Goal: Communication & Community: Connect with others

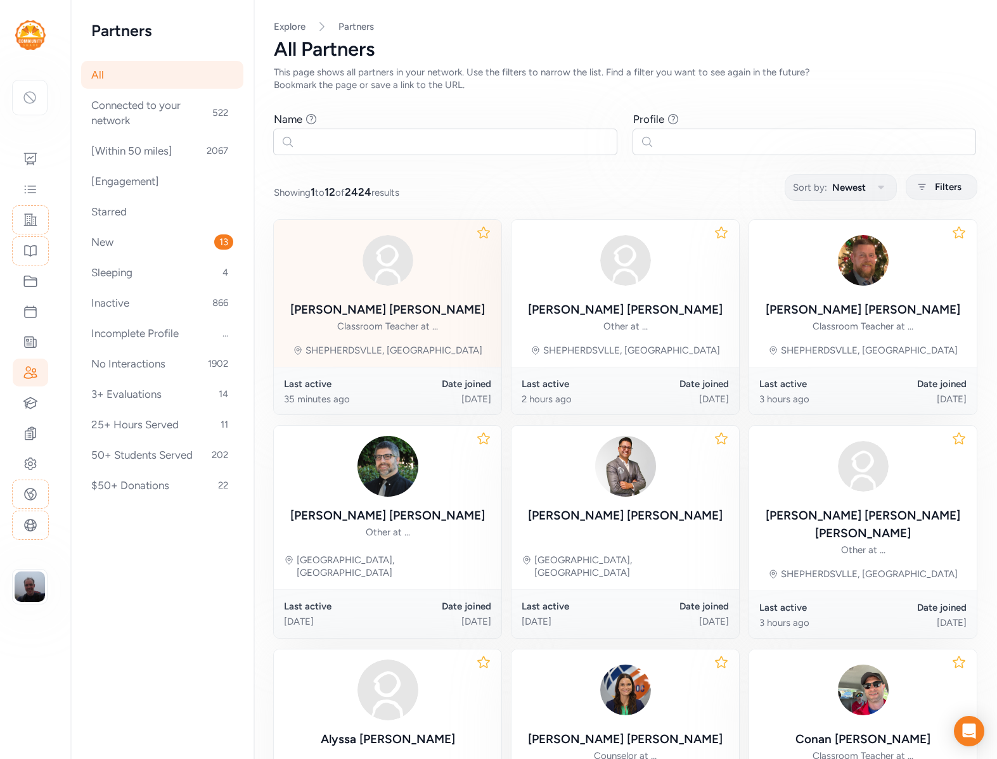
click at [367, 331] on div "Classroom Teacher at ..." at bounding box center [387, 326] width 101 height 13
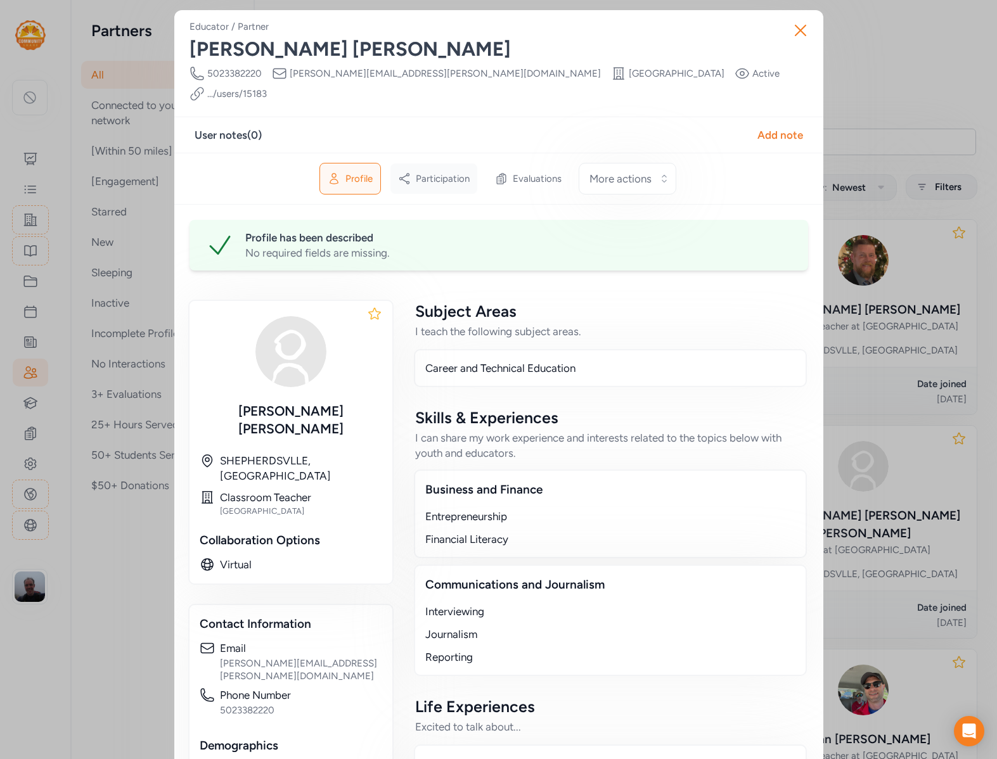
click at [448, 172] on span "Participation" at bounding box center [443, 178] width 54 height 13
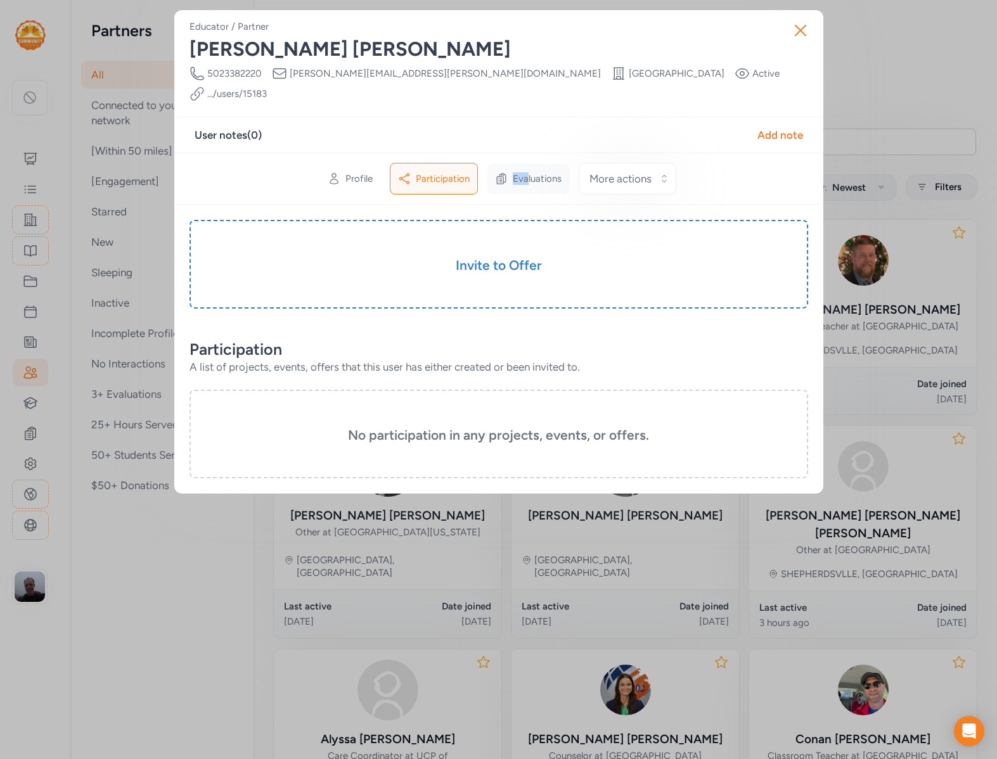
click at [527, 172] on span "Evaluations" at bounding box center [537, 178] width 49 height 13
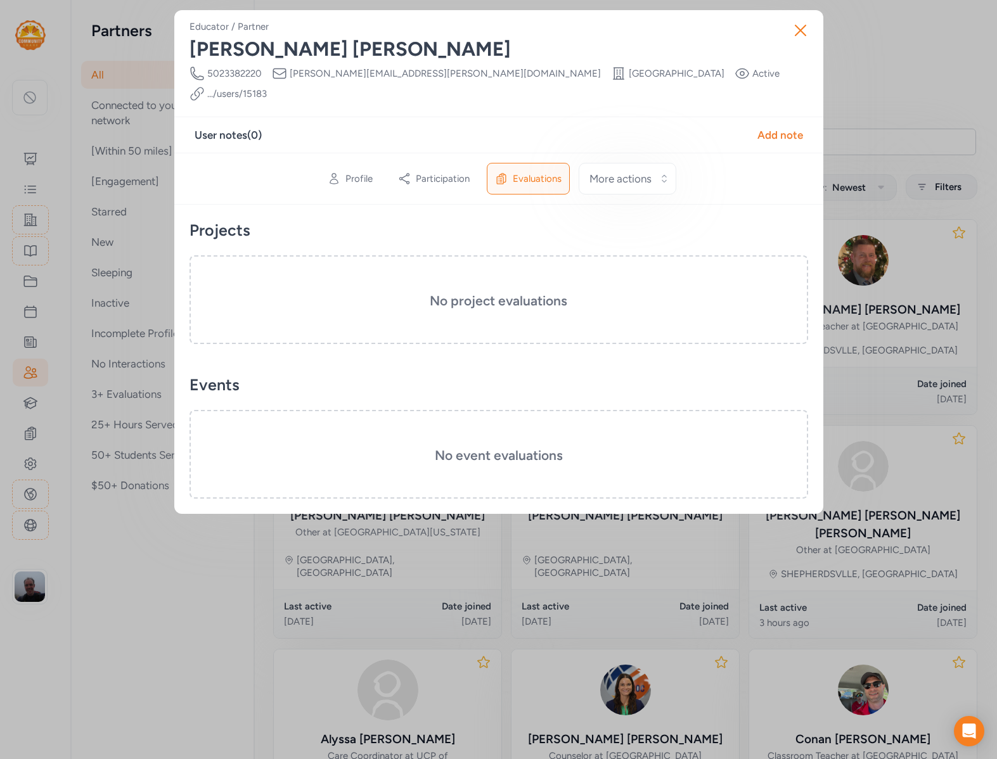
click at [77, 236] on div "Close Educator / Partner [PERSON_NAME] Phone Number [PHONE_NUMBER] Email [PERSO…" at bounding box center [498, 262] width 997 height 524
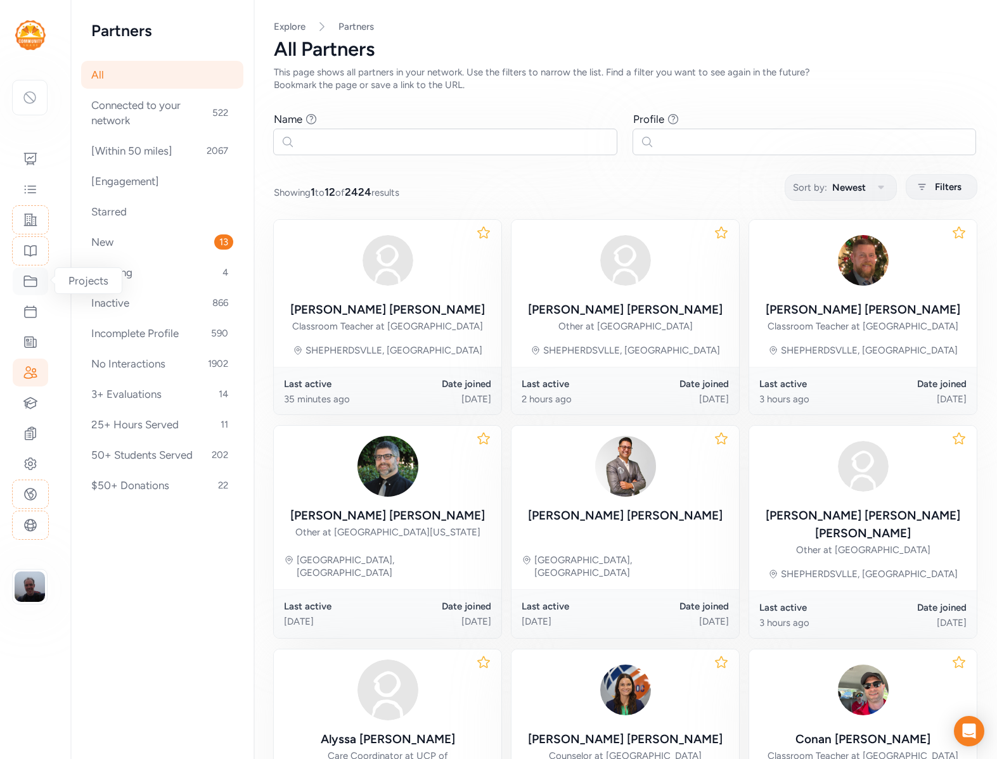
click at [33, 282] on icon at bounding box center [30, 281] width 15 height 15
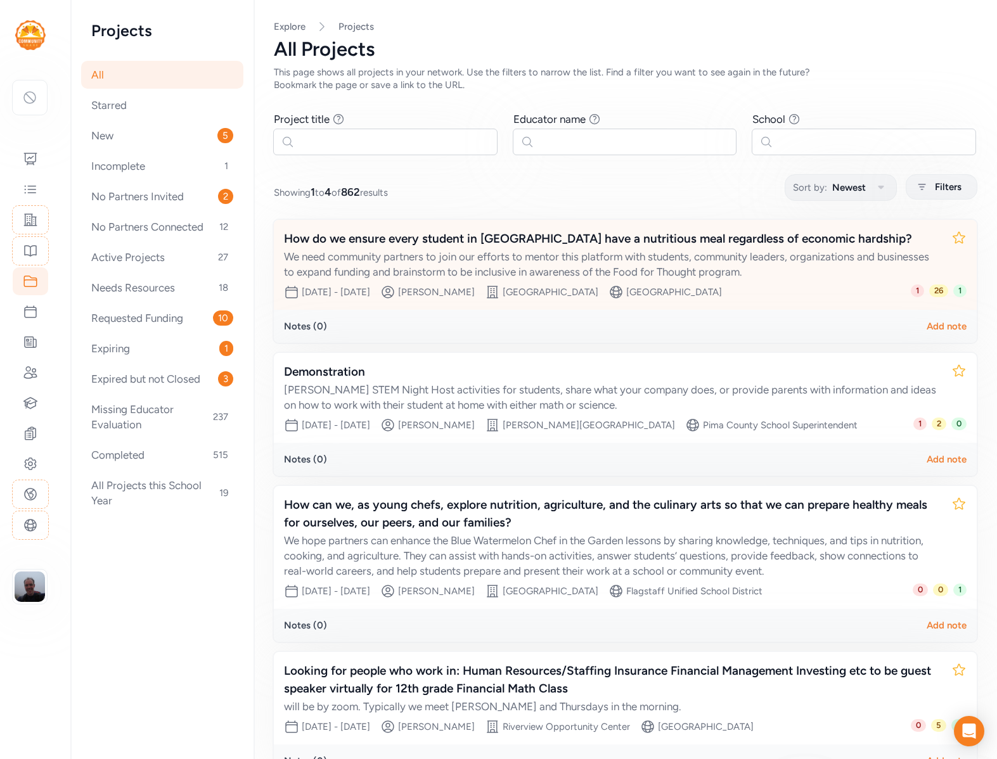
click at [480, 253] on div "We need community partners to join our efforts to mentor this platform with stu…" at bounding box center [612, 264] width 657 height 30
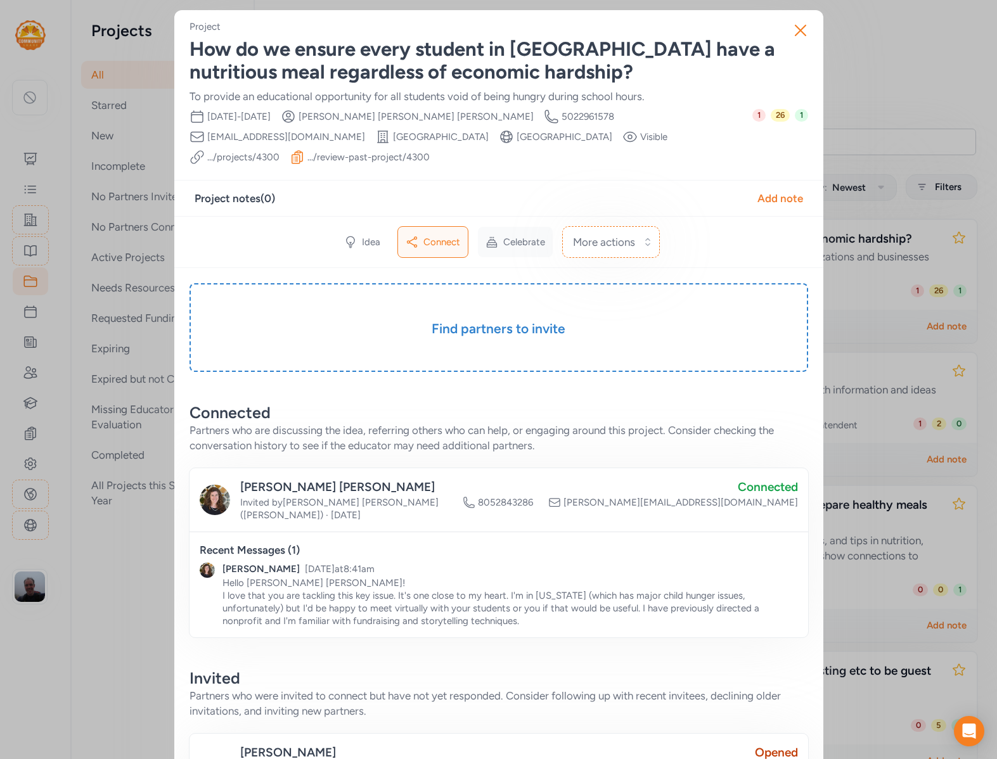
click at [501, 246] on div "Celebrate" at bounding box center [515, 242] width 75 height 30
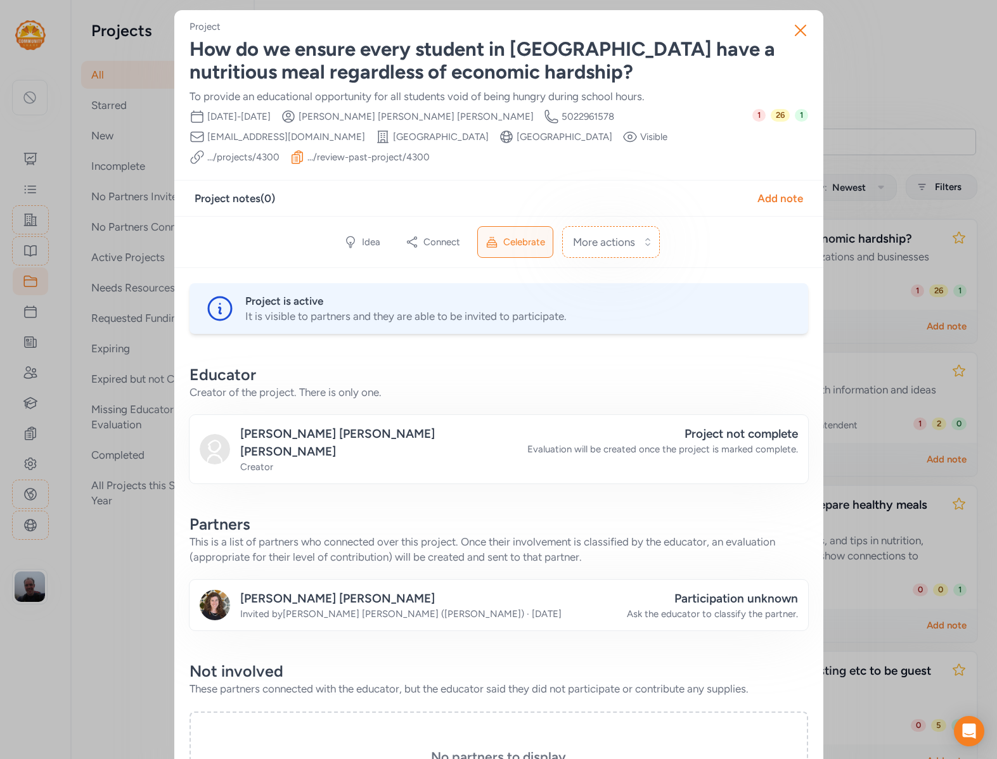
scroll to position [49, 0]
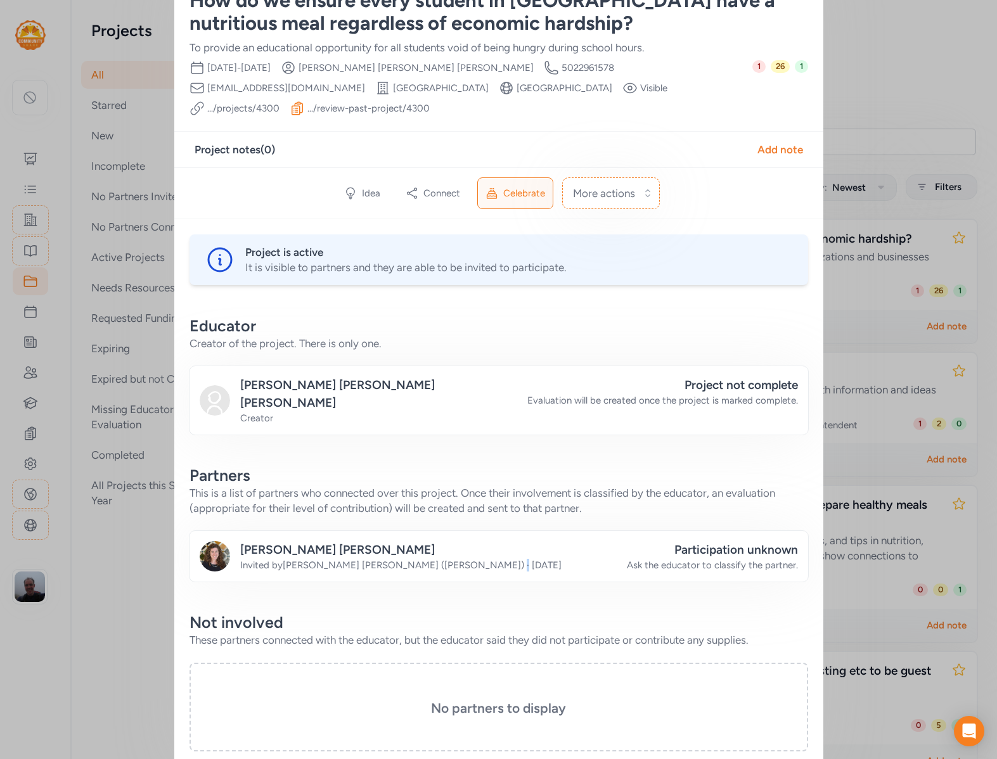
click at [375, 559] on div "Invited by [PERSON_NAME] ([PERSON_NAME]) · [DATE]" at bounding box center [400, 565] width 321 height 13
copy span "·"
